Goal: Information Seeking & Learning: Learn about a topic

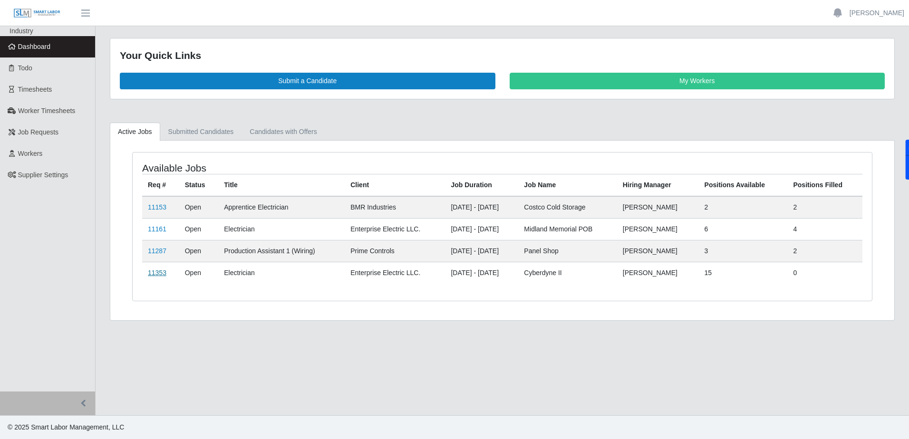
click at [156, 273] on link "11353" at bounding box center [157, 273] width 19 height 8
click at [163, 271] on link "11353" at bounding box center [157, 273] width 19 height 8
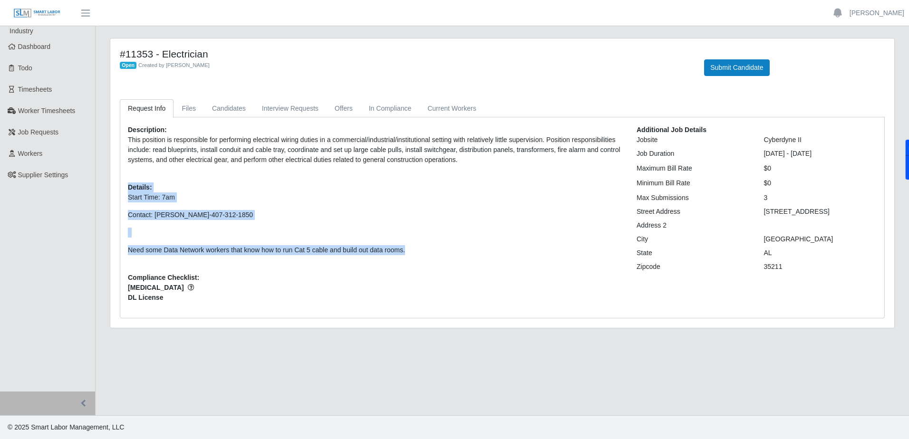
drag, startPoint x: 126, startPoint y: 185, endPoint x: 416, endPoint y: 252, distance: 297.6
click at [416, 252] on div "Description: This position is responsible for performing electrical wiring duti…" at bounding box center [375, 217] width 509 height 185
copy div "Details: Start Time: 7am Contact: John Chambers-407-312-1850 Need some Data Net…"
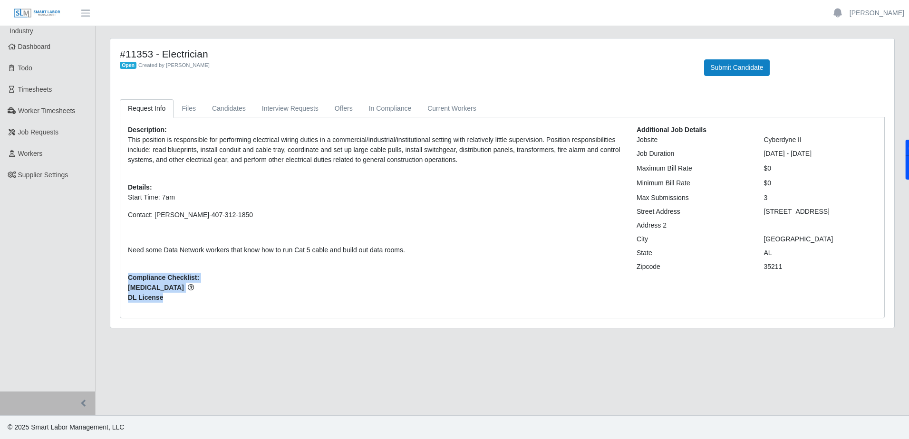
drag, startPoint x: 167, startPoint y: 297, endPoint x: 118, endPoint y: 279, distance: 52.0
click at [118, 279] on div "Request Info Files Candidates Interview Requests Offers In Compliance Current W…" at bounding box center [502, 208] width 779 height 219
copy div "Compliance Checklist: Drug Screen DL License"
click at [230, 243] on p "Start Time: 7am Contact: John Chambers-407-312-1850 Need some Data Network work…" at bounding box center [375, 224] width 494 height 63
